Goal: Check status: Check status

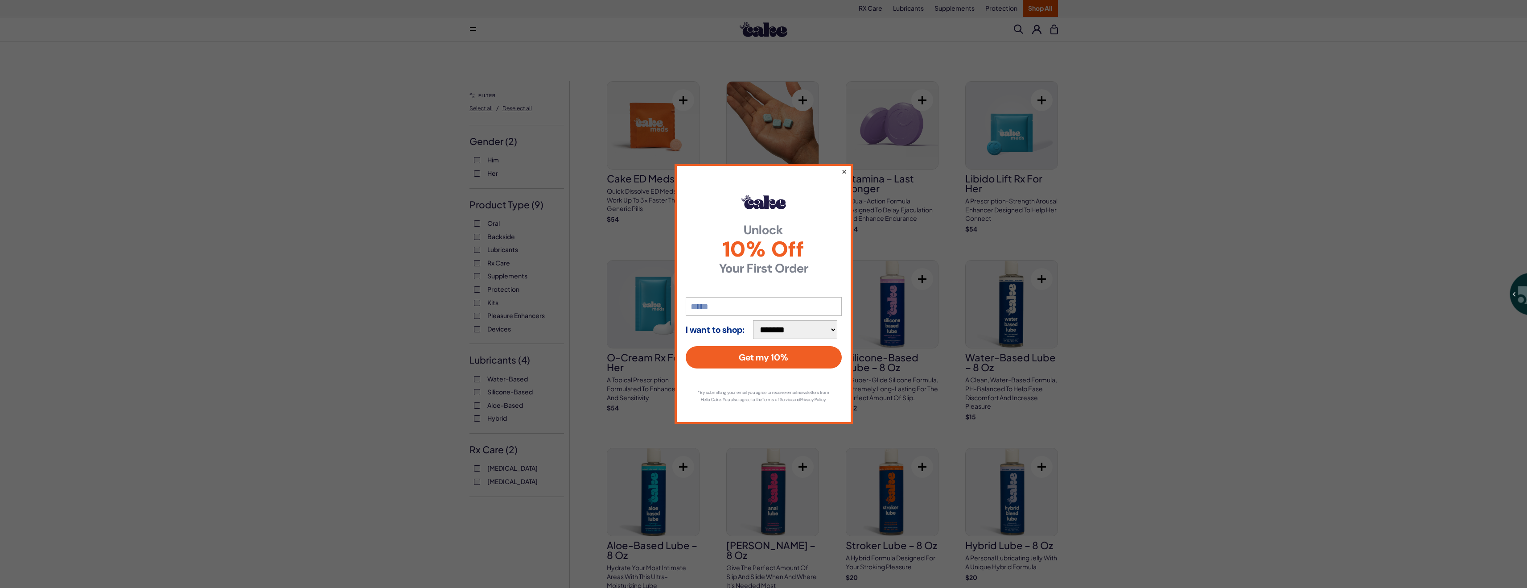
click at [845, 166] on button "×" at bounding box center [844, 171] width 6 height 11
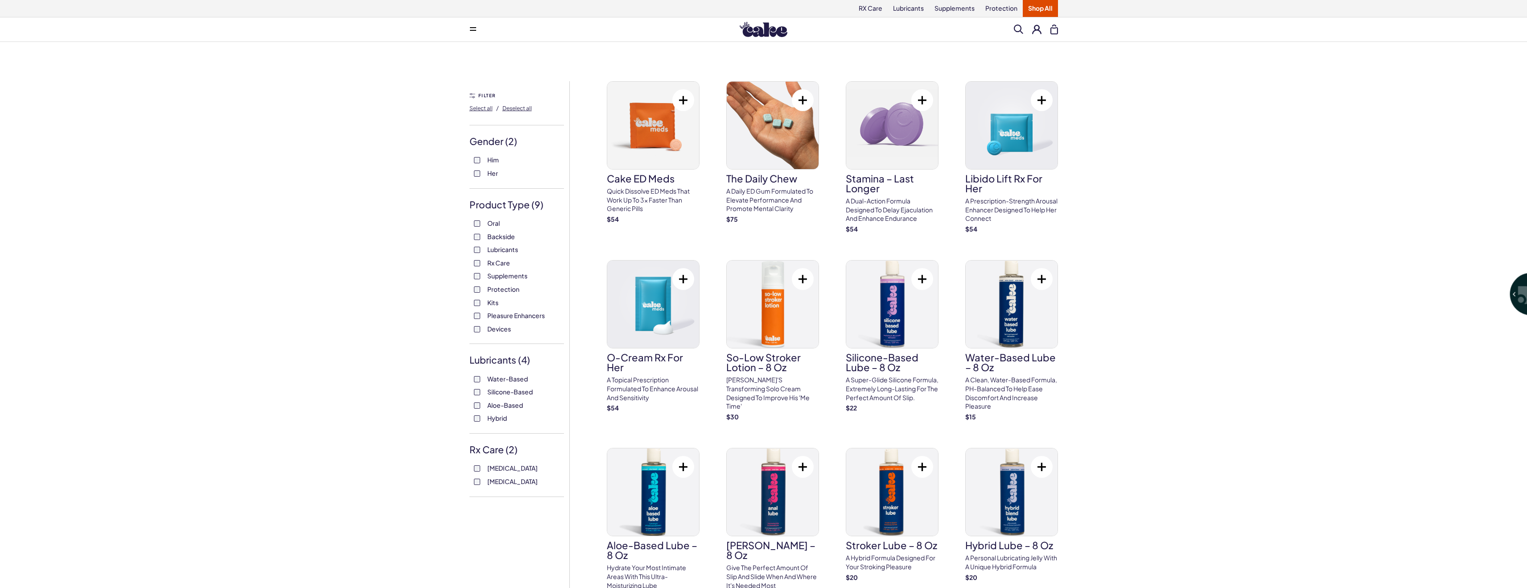
click at [1038, 32] on button at bounding box center [1036, 29] width 9 height 9
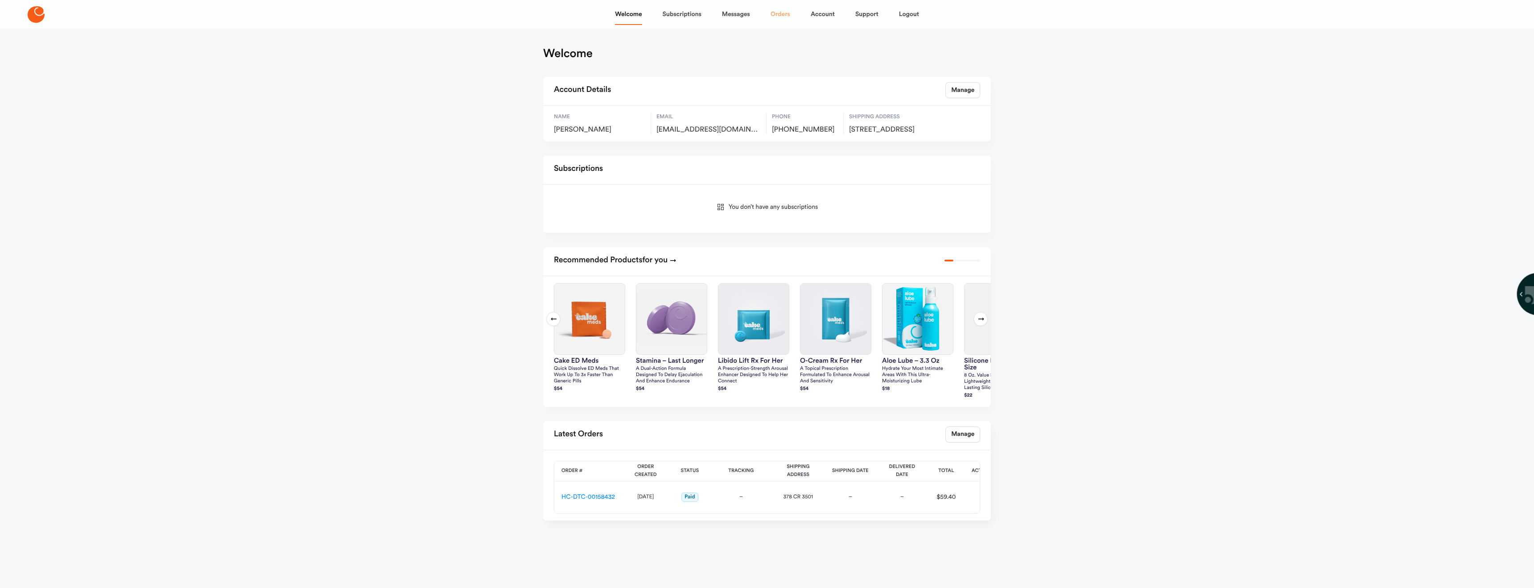
click at [781, 15] on link "Orders" at bounding box center [781, 14] width 20 height 21
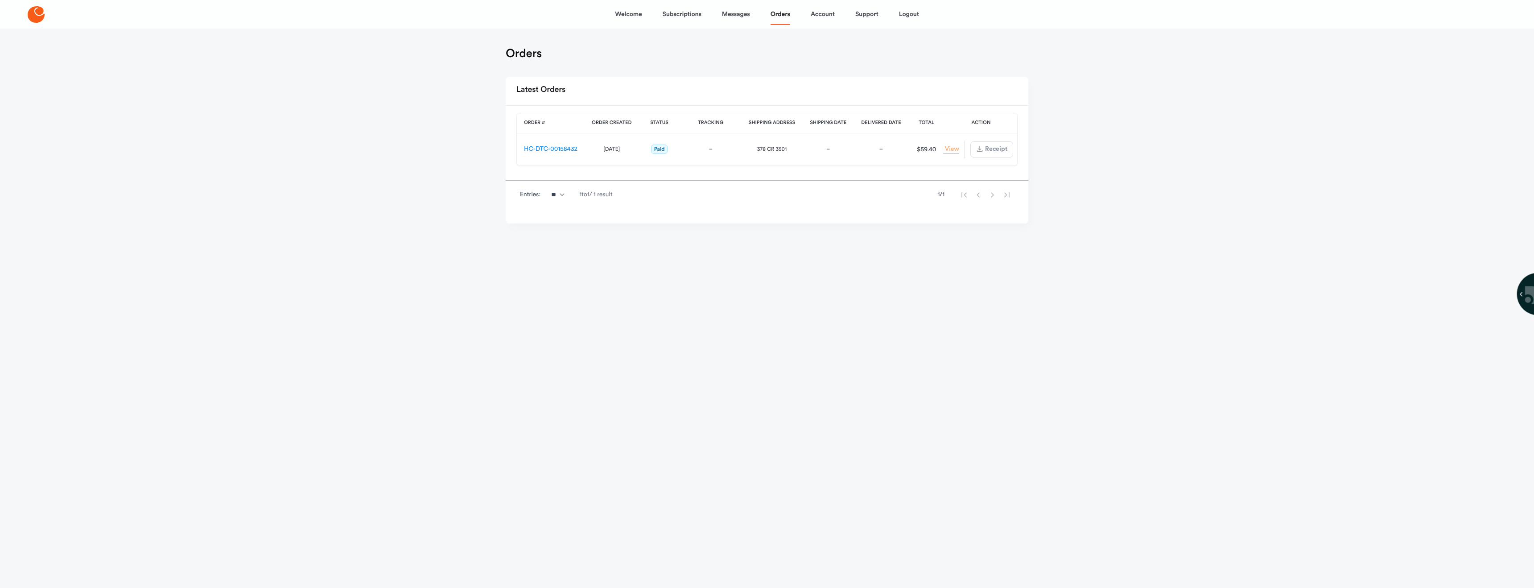
click at [951, 149] on link "View Order" at bounding box center [951, 149] width 16 height 8
